Goal: Task Accomplishment & Management: Manage account settings

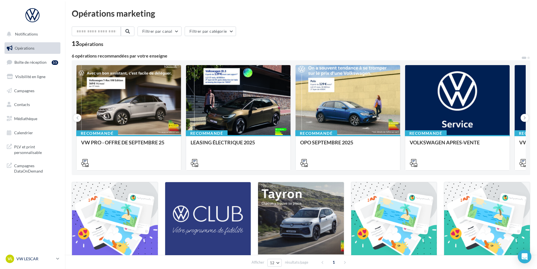
click at [41, 258] on p "VW LESCAR" at bounding box center [35, 259] width 38 height 6
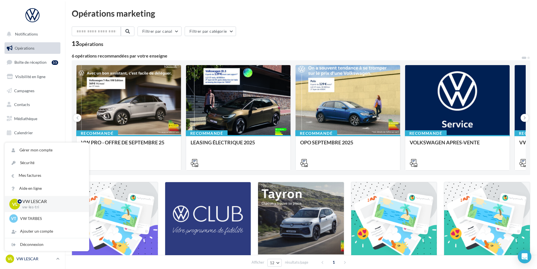
click at [34, 261] on p "VW LESCAR" at bounding box center [35, 259] width 38 height 6
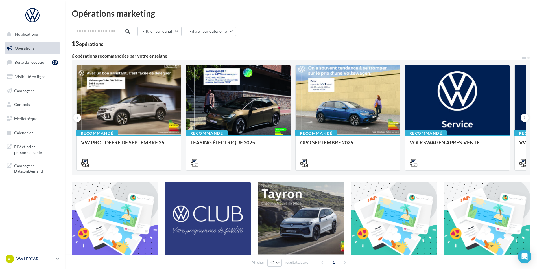
click at [27, 260] on p "VW LESCAR" at bounding box center [35, 259] width 38 height 6
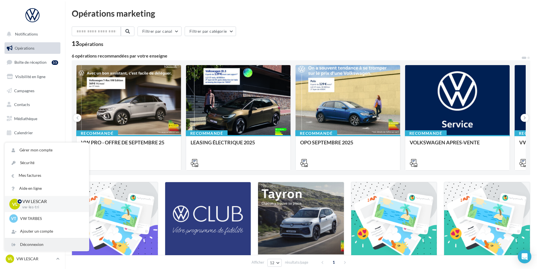
click at [32, 245] on div "Déconnexion" at bounding box center [47, 244] width 84 height 13
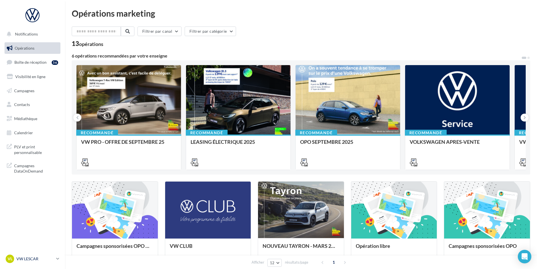
click at [58, 260] on icon at bounding box center [57, 258] width 3 height 5
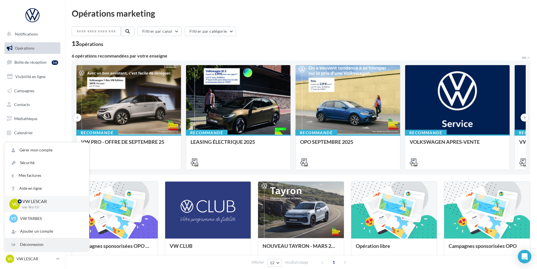
click at [36, 247] on div "Déconnexion" at bounding box center [47, 244] width 84 height 13
